Goal: Task Accomplishment & Management: Manage account settings

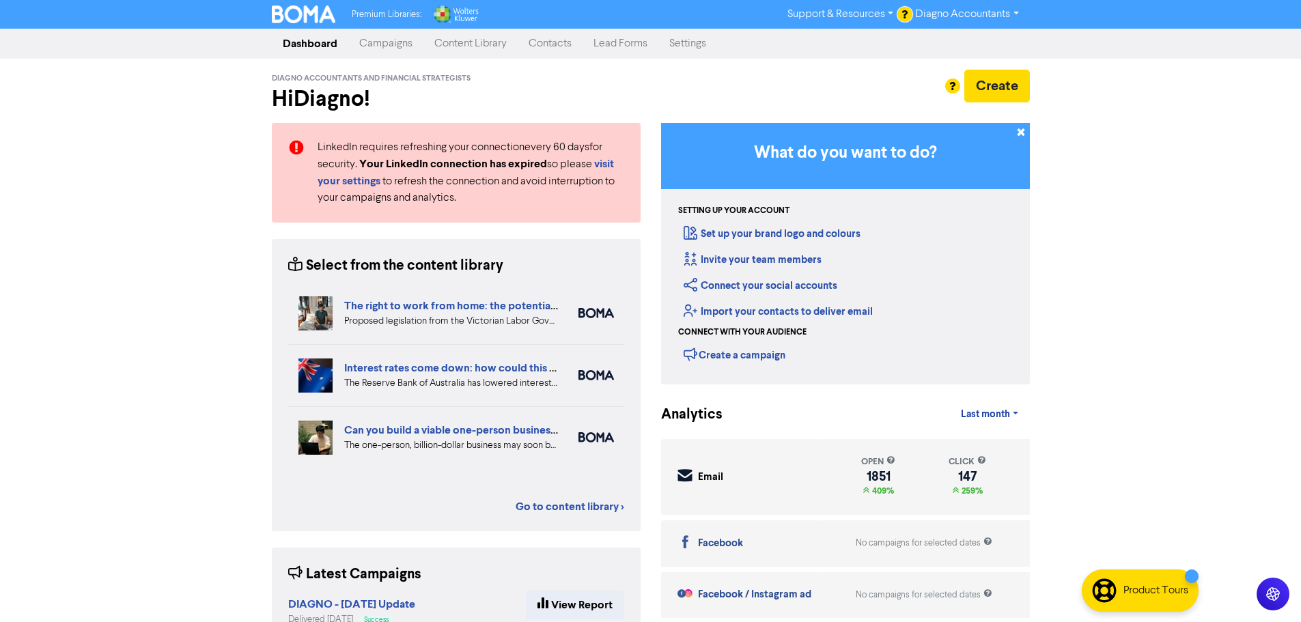
click at [386, 41] on link "Campaigns" at bounding box center [385, 43] width 75 height 27
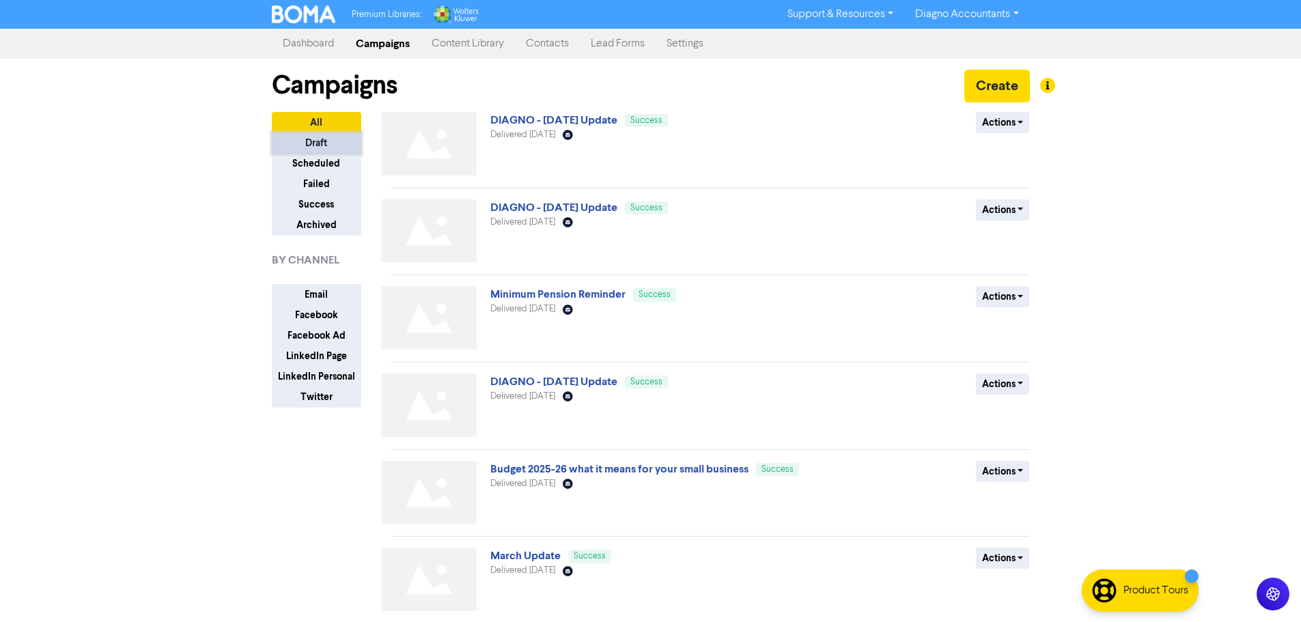
click at [331, 139] on button "Draft" at bounding box center [316, 142] width 89 height 21
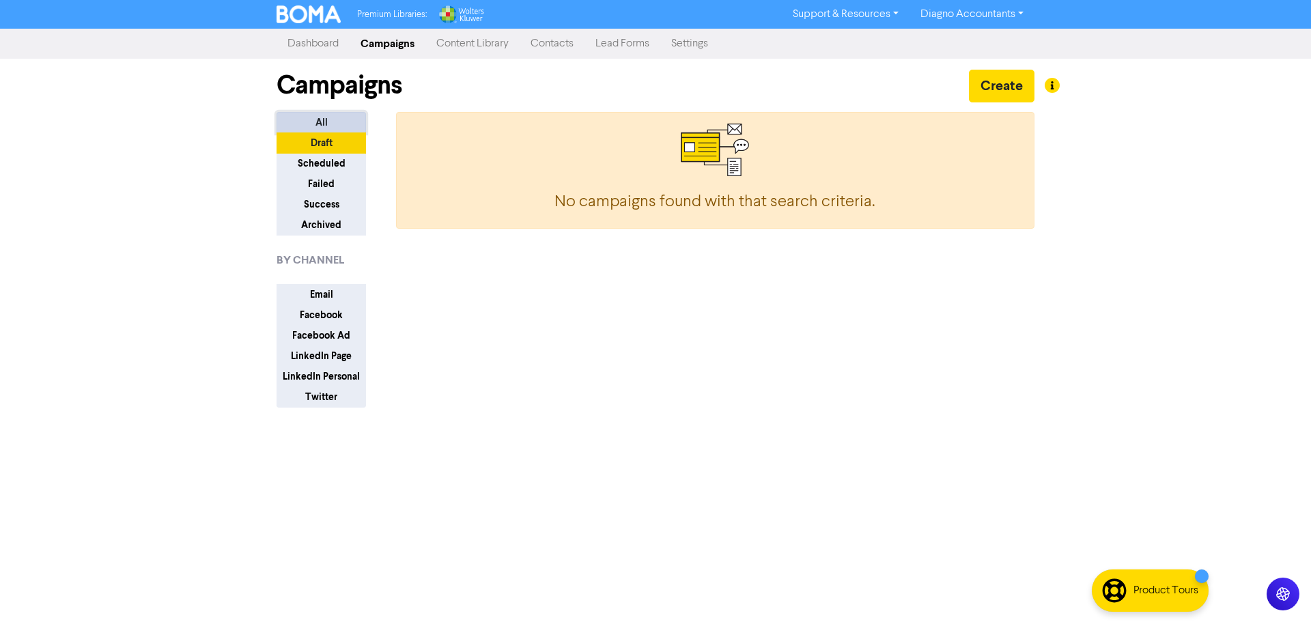
click at [319, 122] on button "All" at bounding box center [321, 122] width 89 height 21
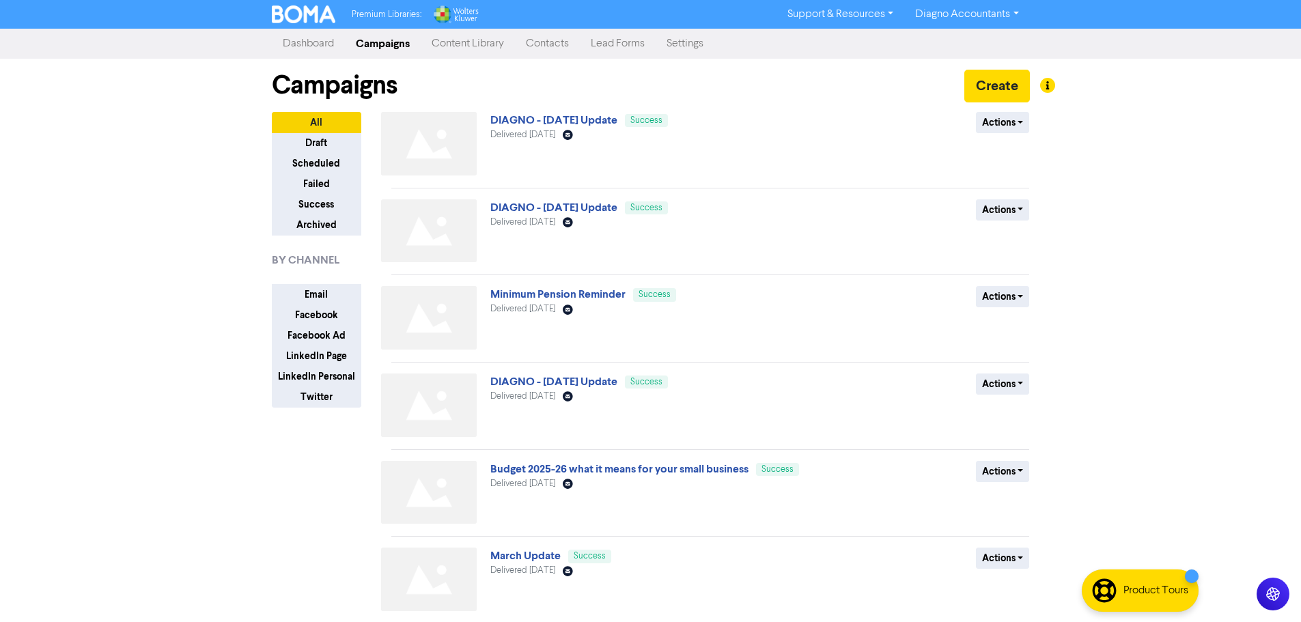
click at [558, 44] on link "Contacts" at bounding box center [547, 43] width 65 height 27
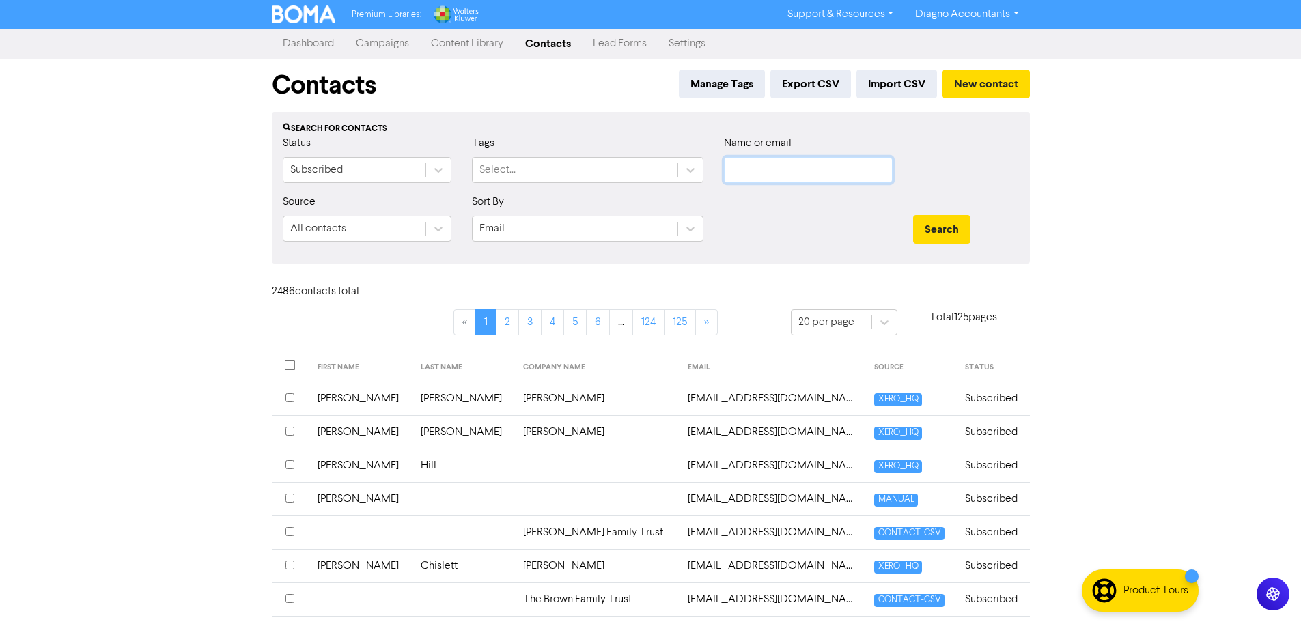
click at [788, 169] on input "text" at bounding box center [808, 170] width 169 height 26
click at [913, 215] on button "Search" at bounding box center [941, 229] width 57 height 29
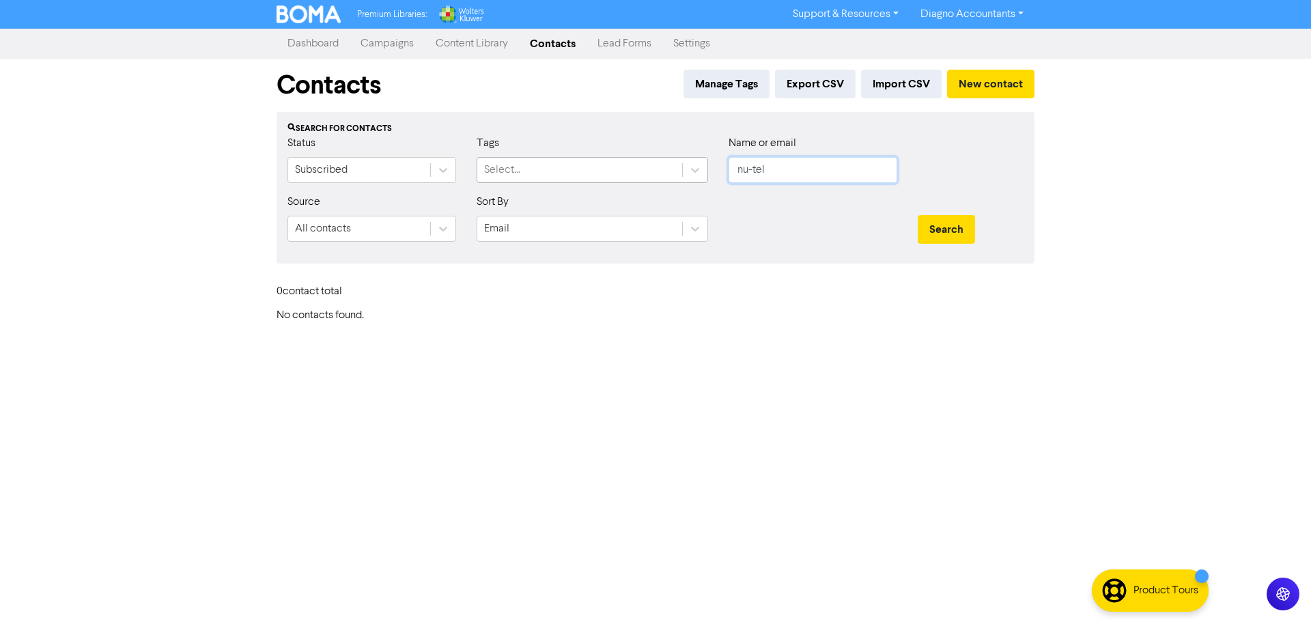
drag, startPoint x: 775, startPoint y: 180, endPoint x: 673, endPoint y: 171, distance: 102.8
click at [673, 171] on div "Status Subscribed Tags Select... Name or email nu-tel" at bounding box center [655, 164] width 757 height 59
type input "branch"
click at [918, 215] on button "Search" at bounding box center [946, 229] width 57 height 29
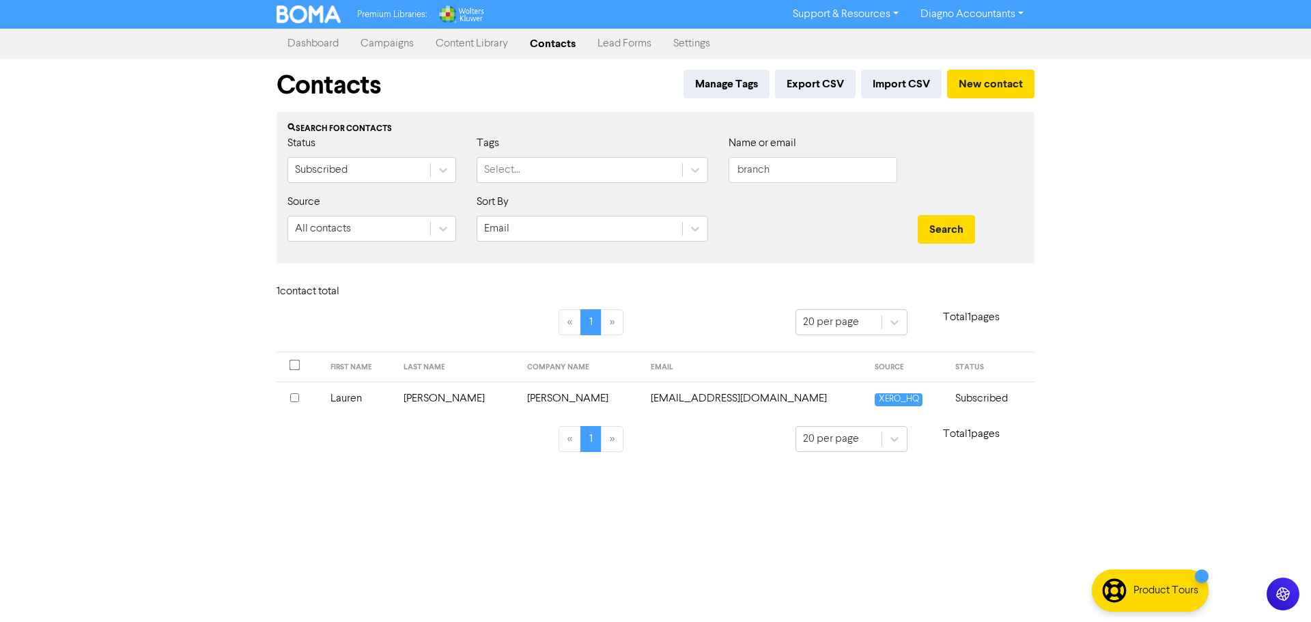
click at [348, 395] on td "Lauren" at bounding box center [358, 398] width 73 height 33
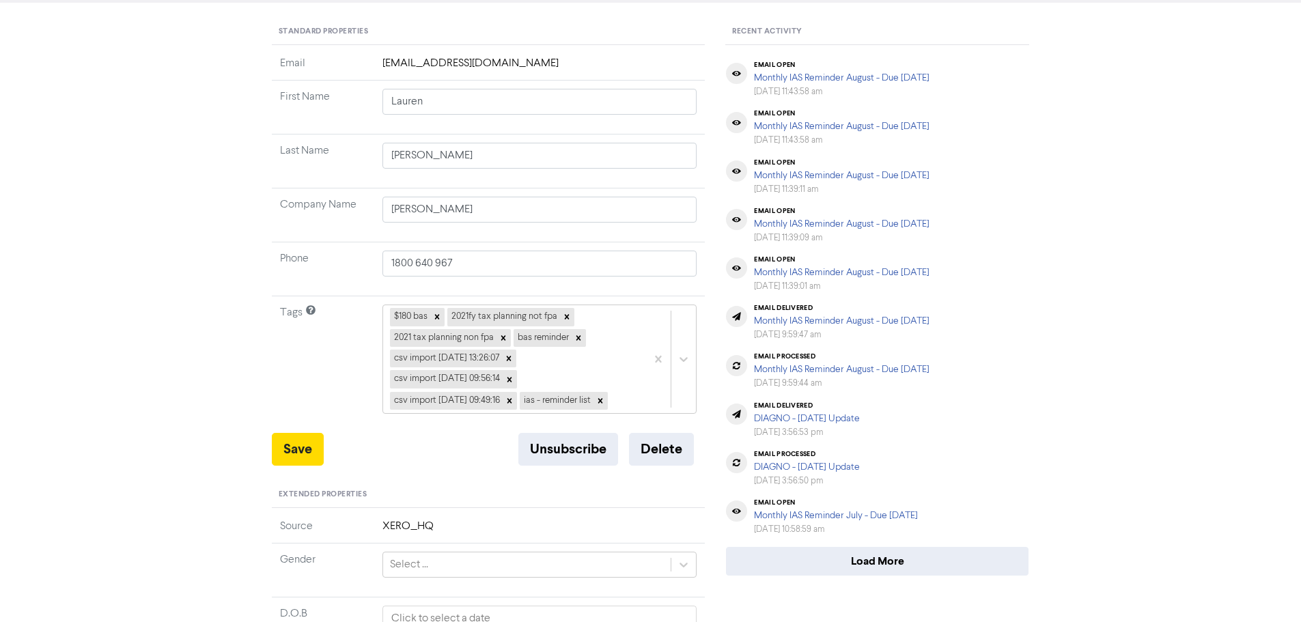
scroll to position [137, 0]
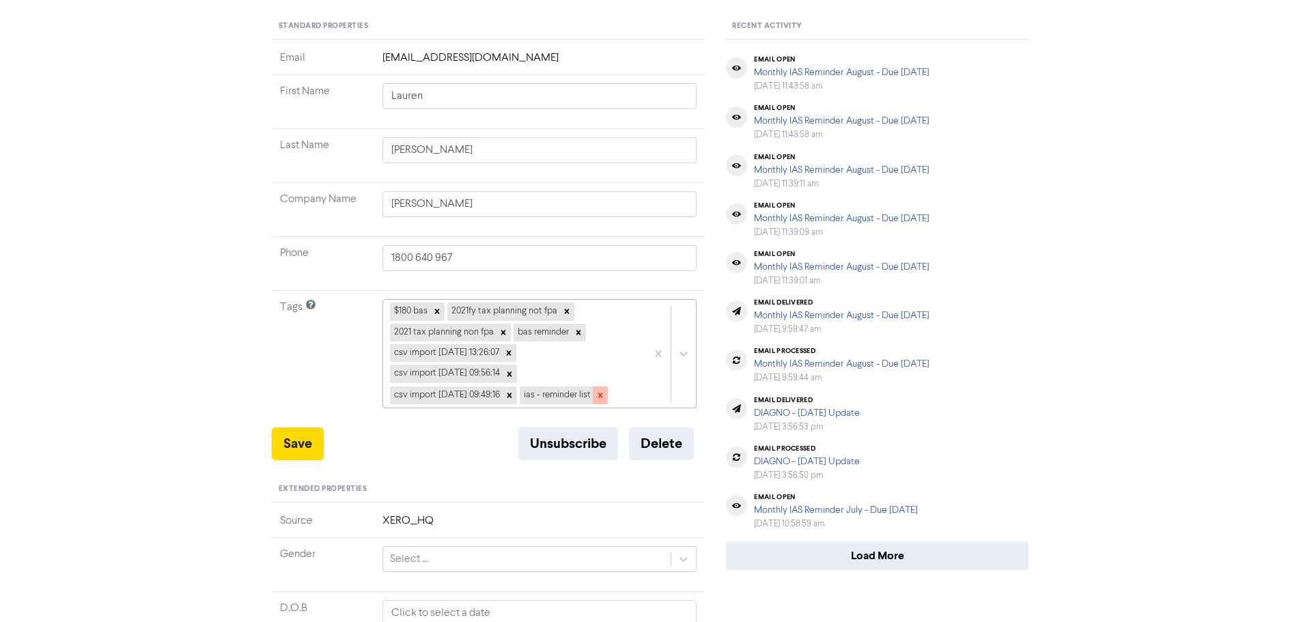
click at [605, 399] on icon at bounding box center [600, 396] width 10 height 10
click at [435, 312] on icon at bounding box center [437, 312] width 10 height 10
click at [505, 314] on icon at bounding box center [510, 312] width 10 height 10
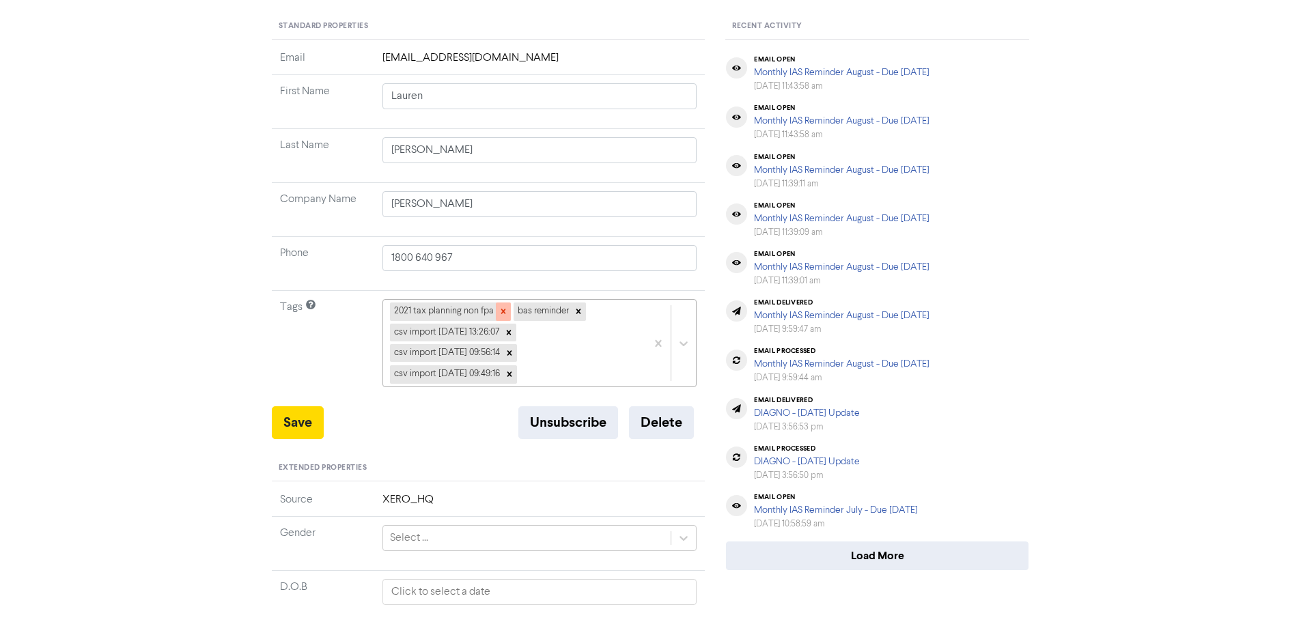
click at [507, 309] on div at bounding box center [503, 312] width 15 height 18
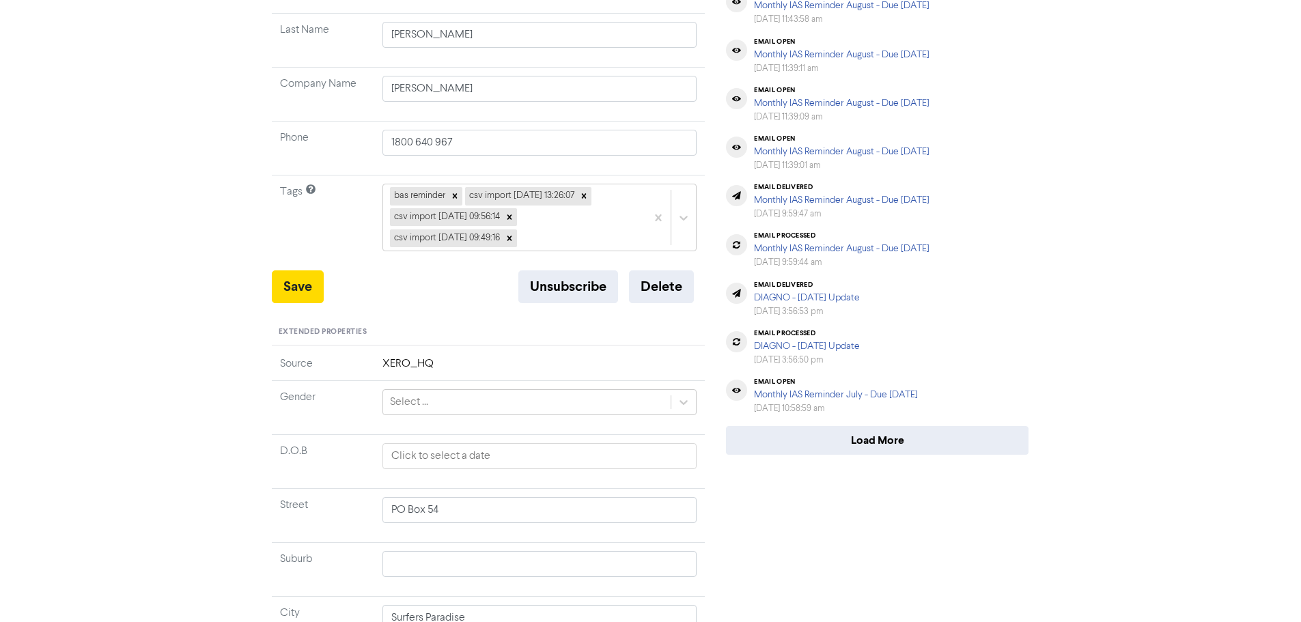
scroll to position [273, 0]
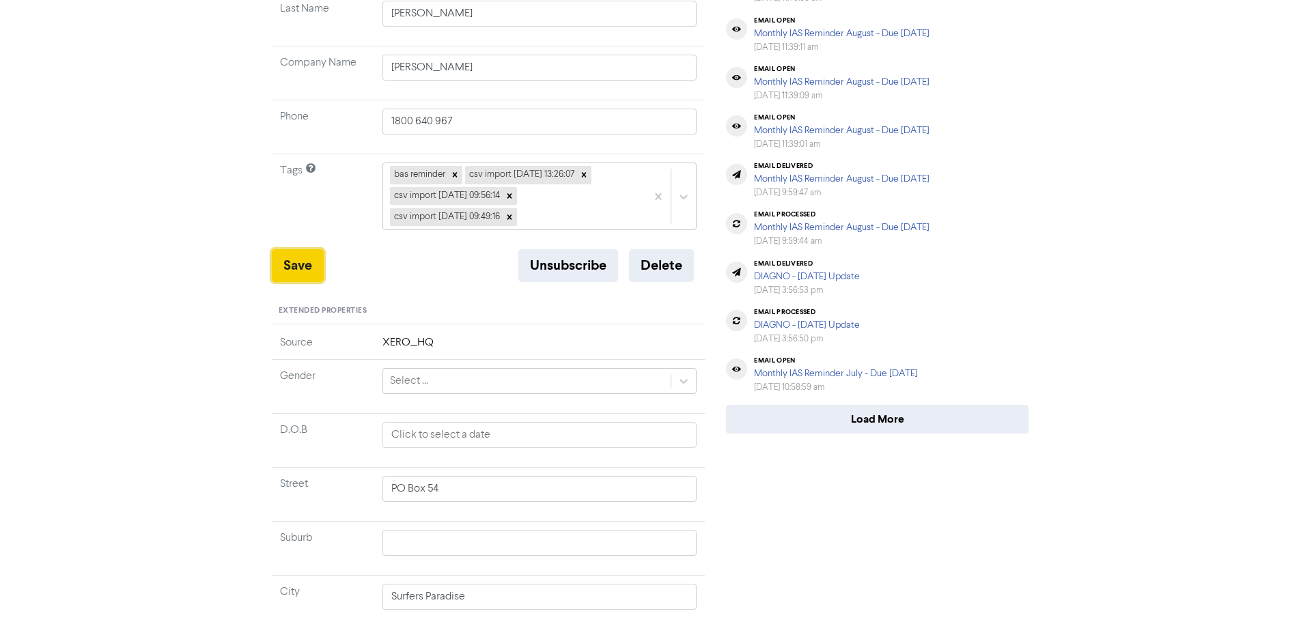
click at [295, 253] on button "Save" at bounding box center [298, 265] width 52 height 33
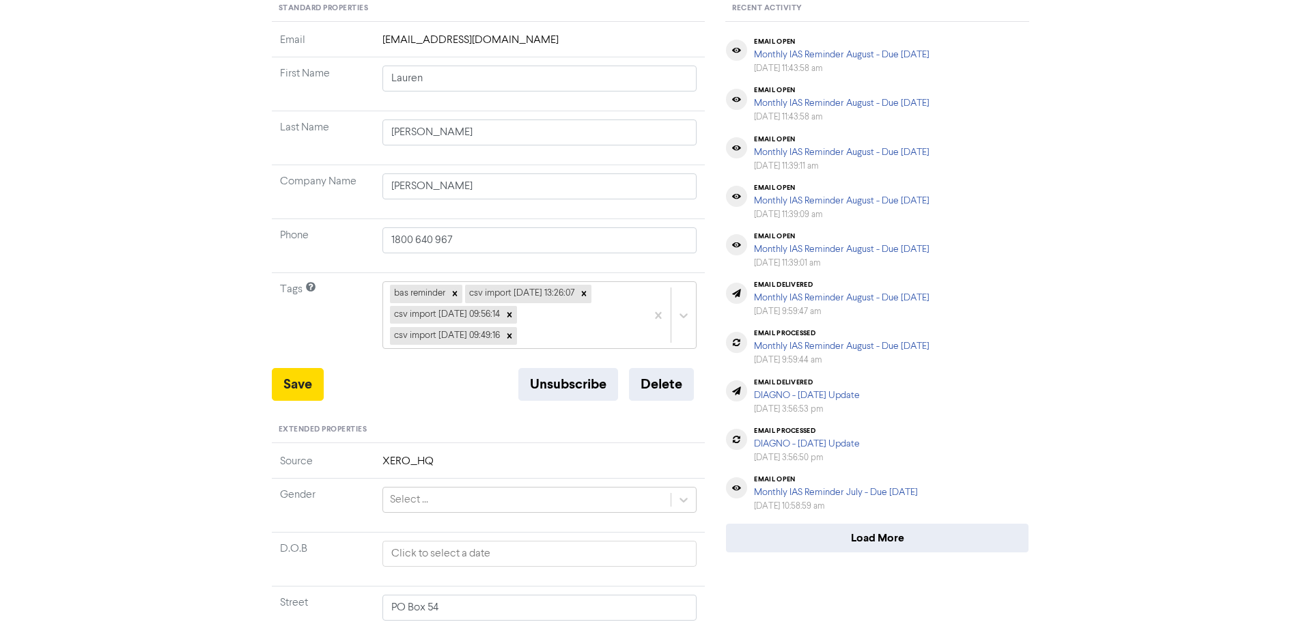
scroll to position [137, 0]
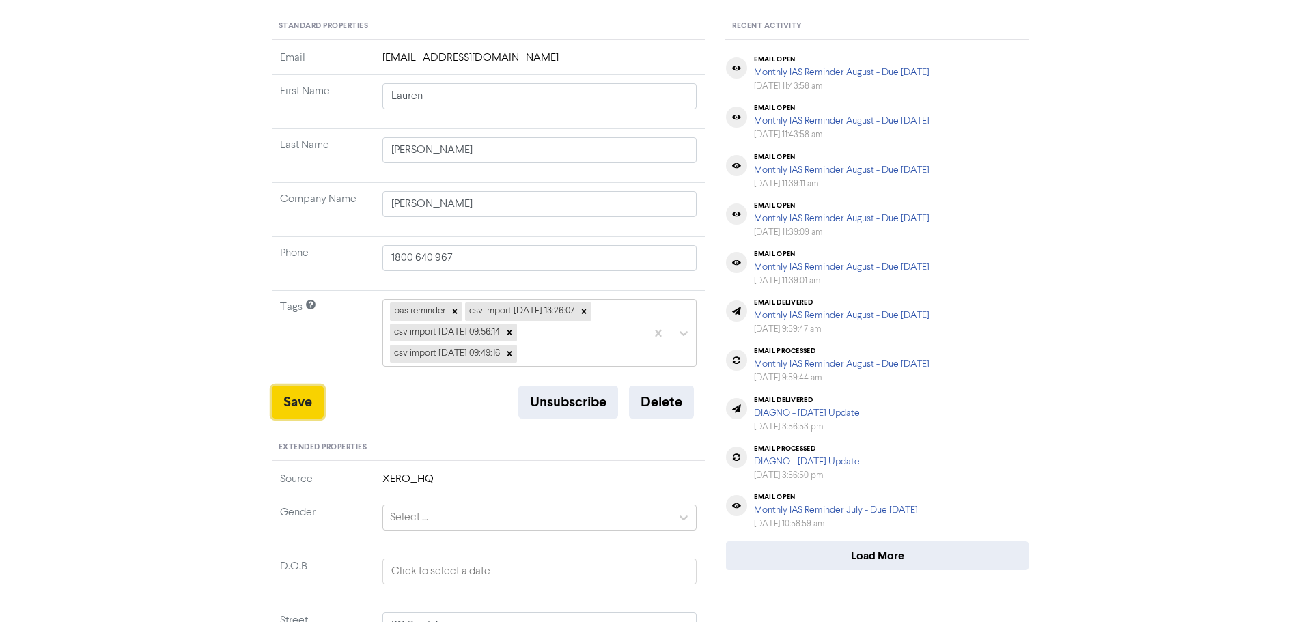
click at [287, 391] on button "Save" at bounding box center [298, 402] width 52 height 33
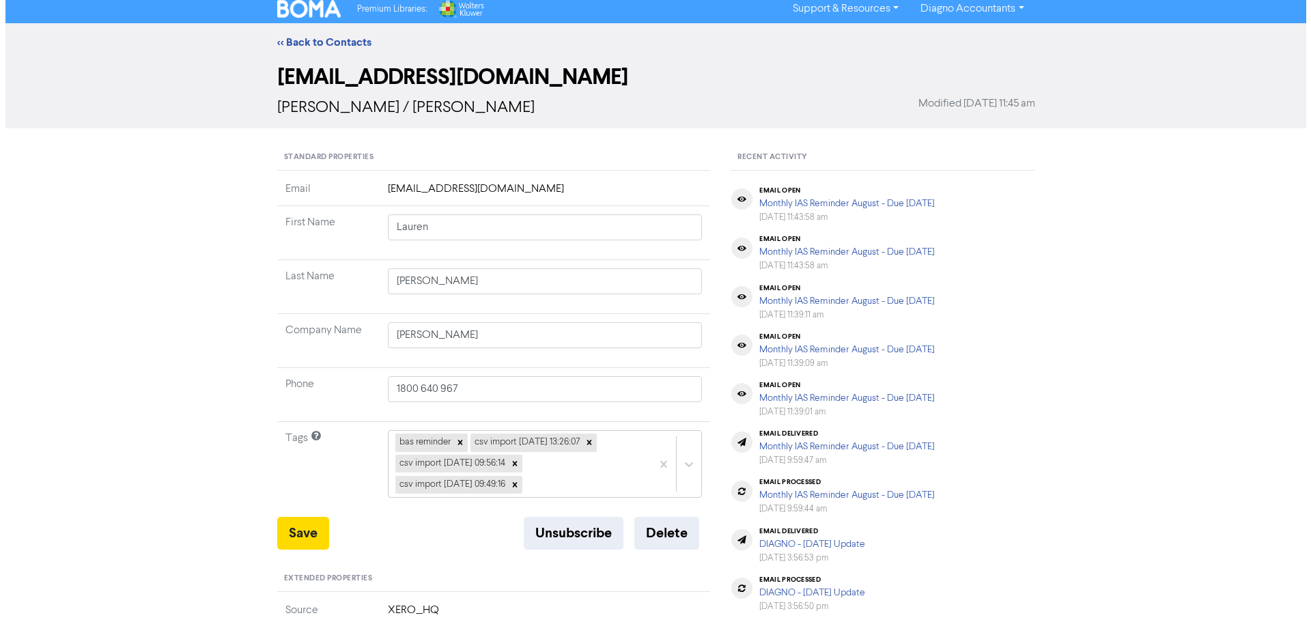
scroll to position [0, 0]
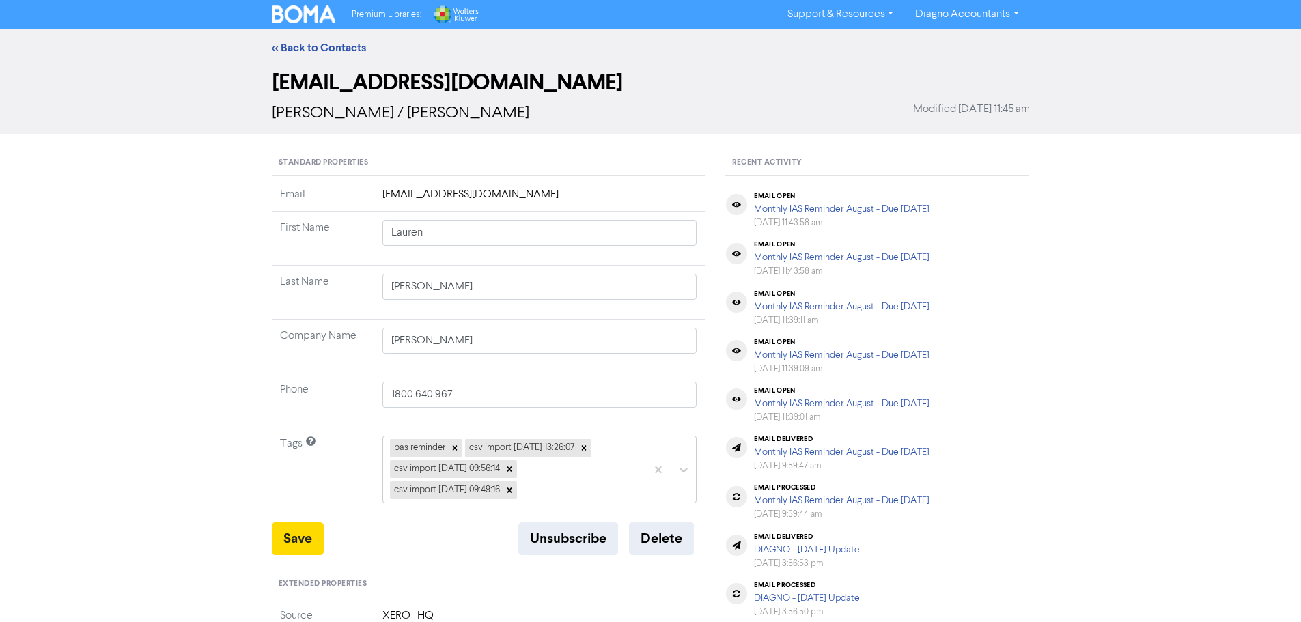
click at [995, 11] on link "Diagno Accountants" at bounding box center [966, 14] width 125 height 22
click at [932, 35] on button "Log Out" at bounding box center [959, 41] width 108 height 16
